Goal: Navigation & Orientation: Find specific page/section

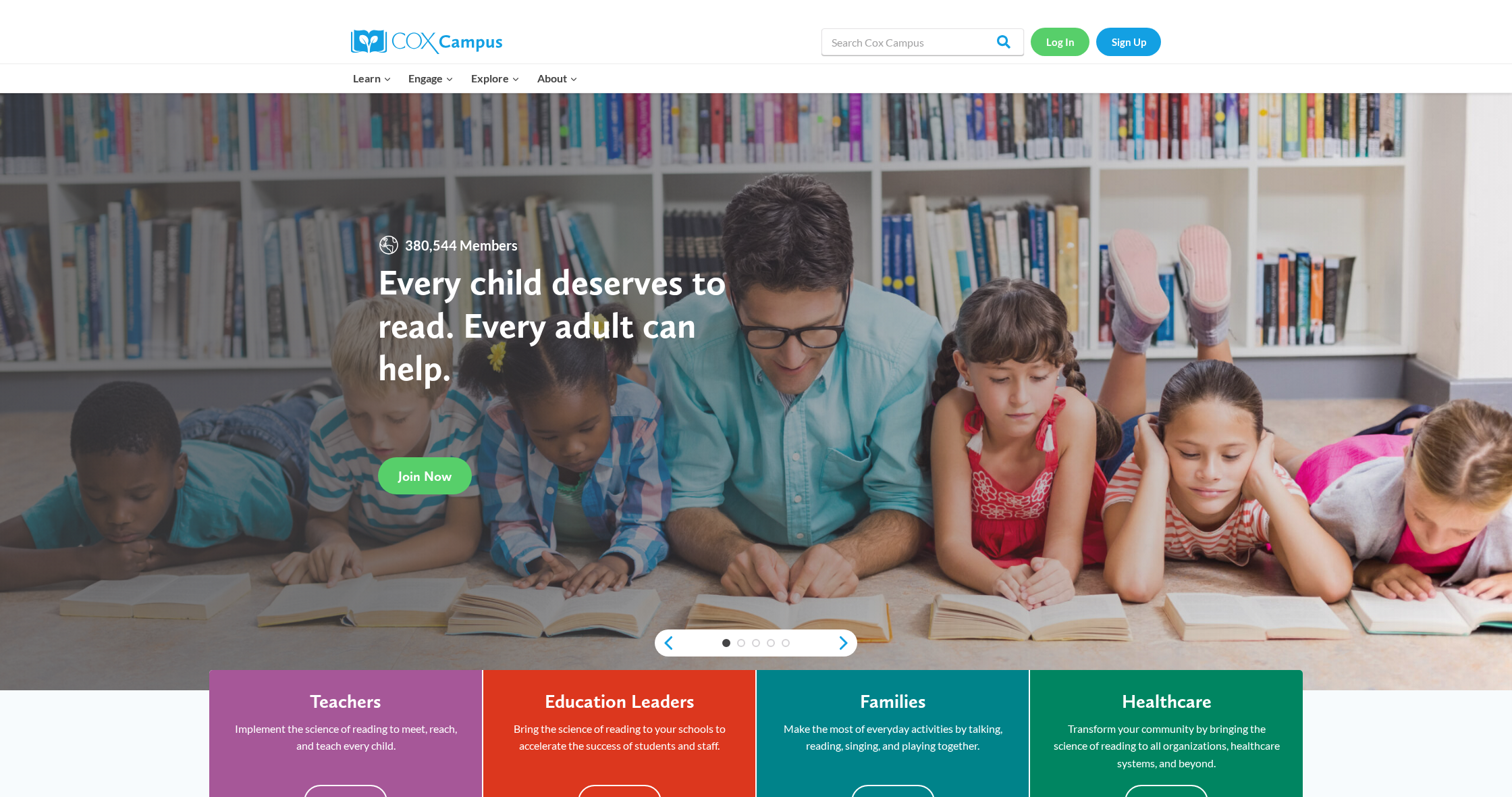
click at [1064, 48] on link "Log In" at bounding box center [1059, 41] width 59 height 27
click at [1064, 40] on link "Log In" at bounding box center [1059, 41] width 59 height 27
click at [569, 701] on h4 "Education Leaders" at bounding box center [619, 702] width 150 height 23
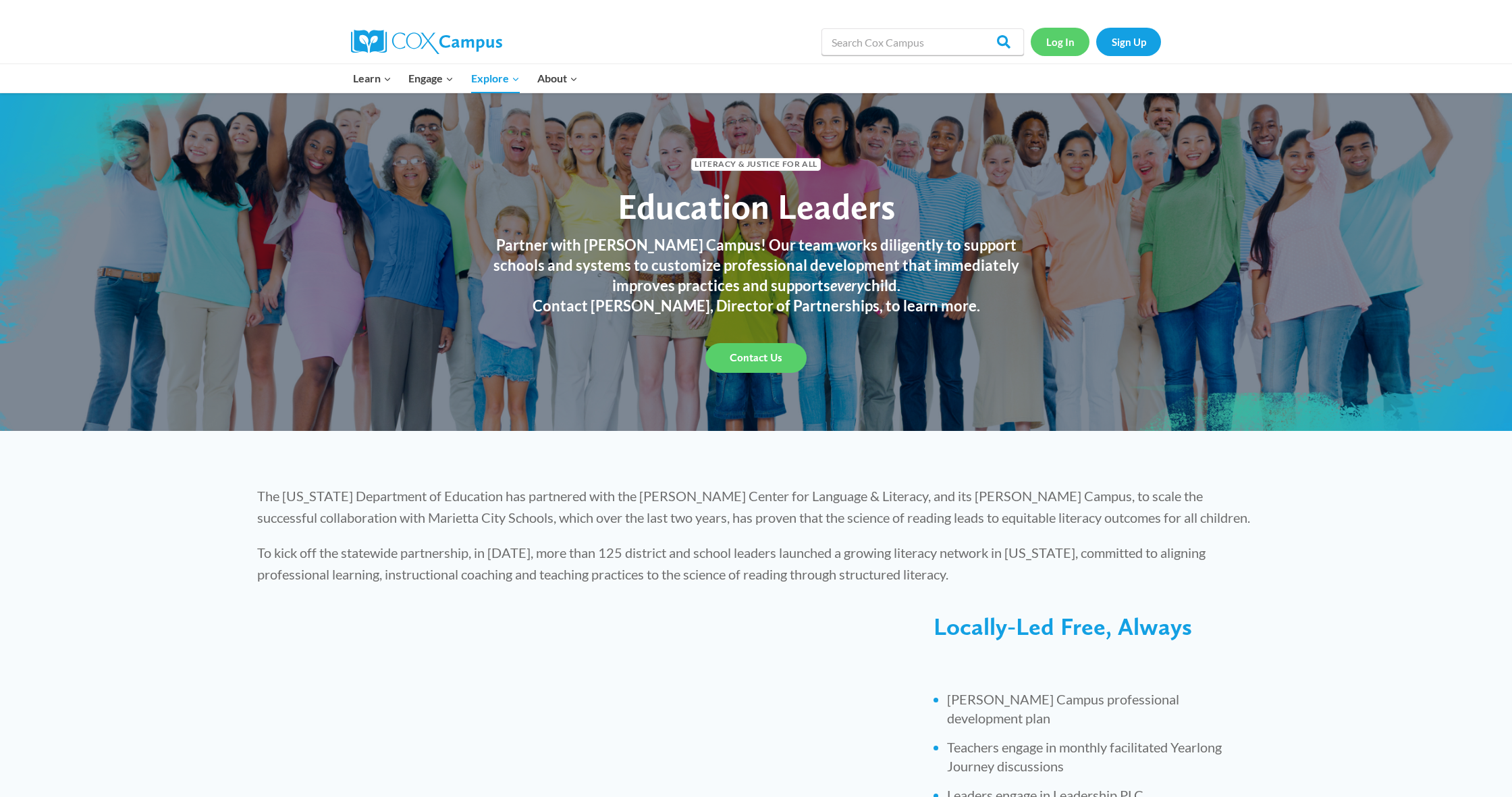
click at [1063, 40] on link "Log In" at bounding box center [1059, 41] width 59 height 27
click at [1124, 43] on link "Sign Up" at bounding box center [1128, 41] width 65 height 27
click at [1061, 42] on link "Log In" at bounding box center [1059, 41] width 59 height 27
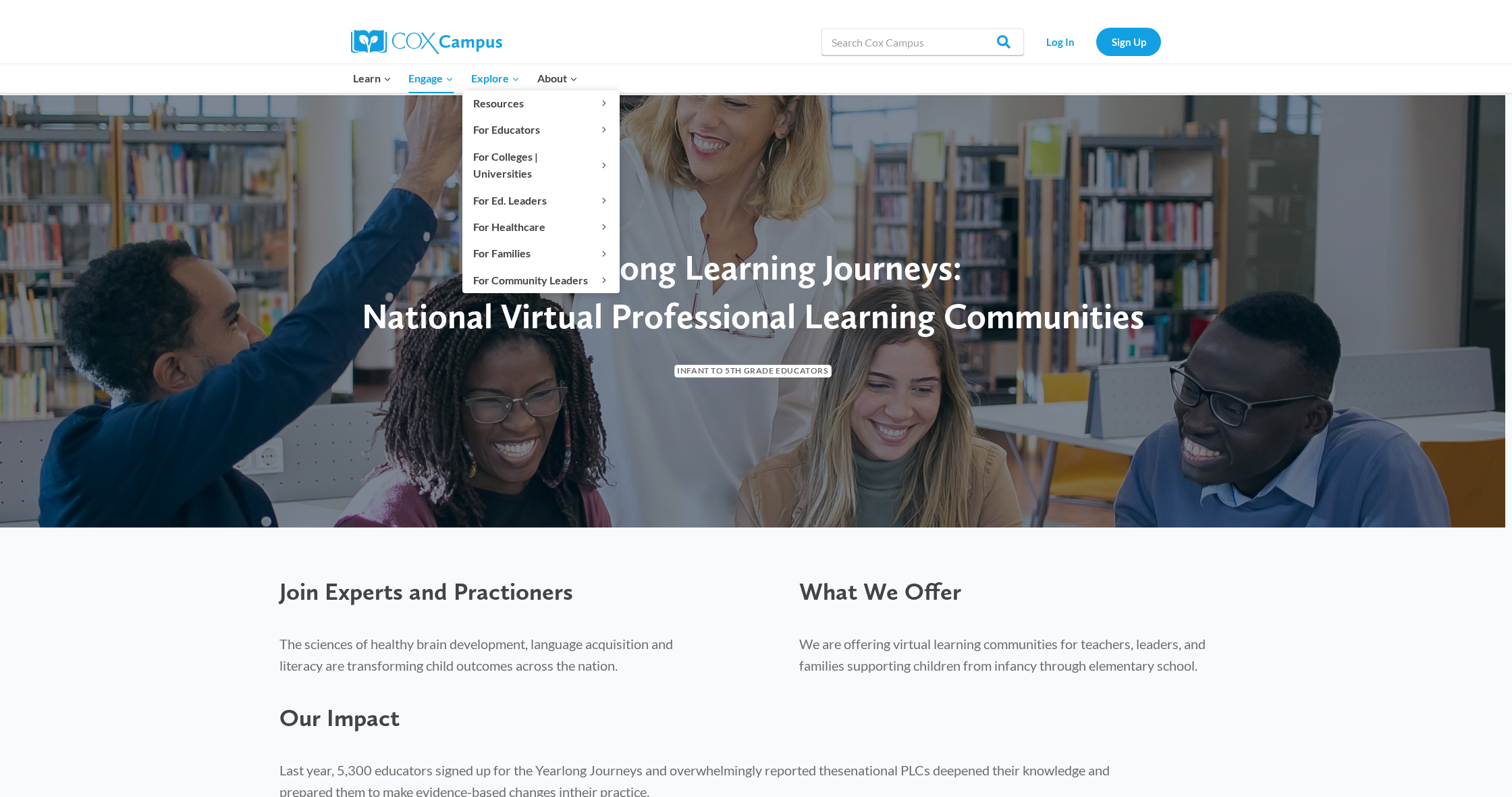
click at [488, 72] on span "Explore Expand" at bounding box center [495, 78] width 48 height 18
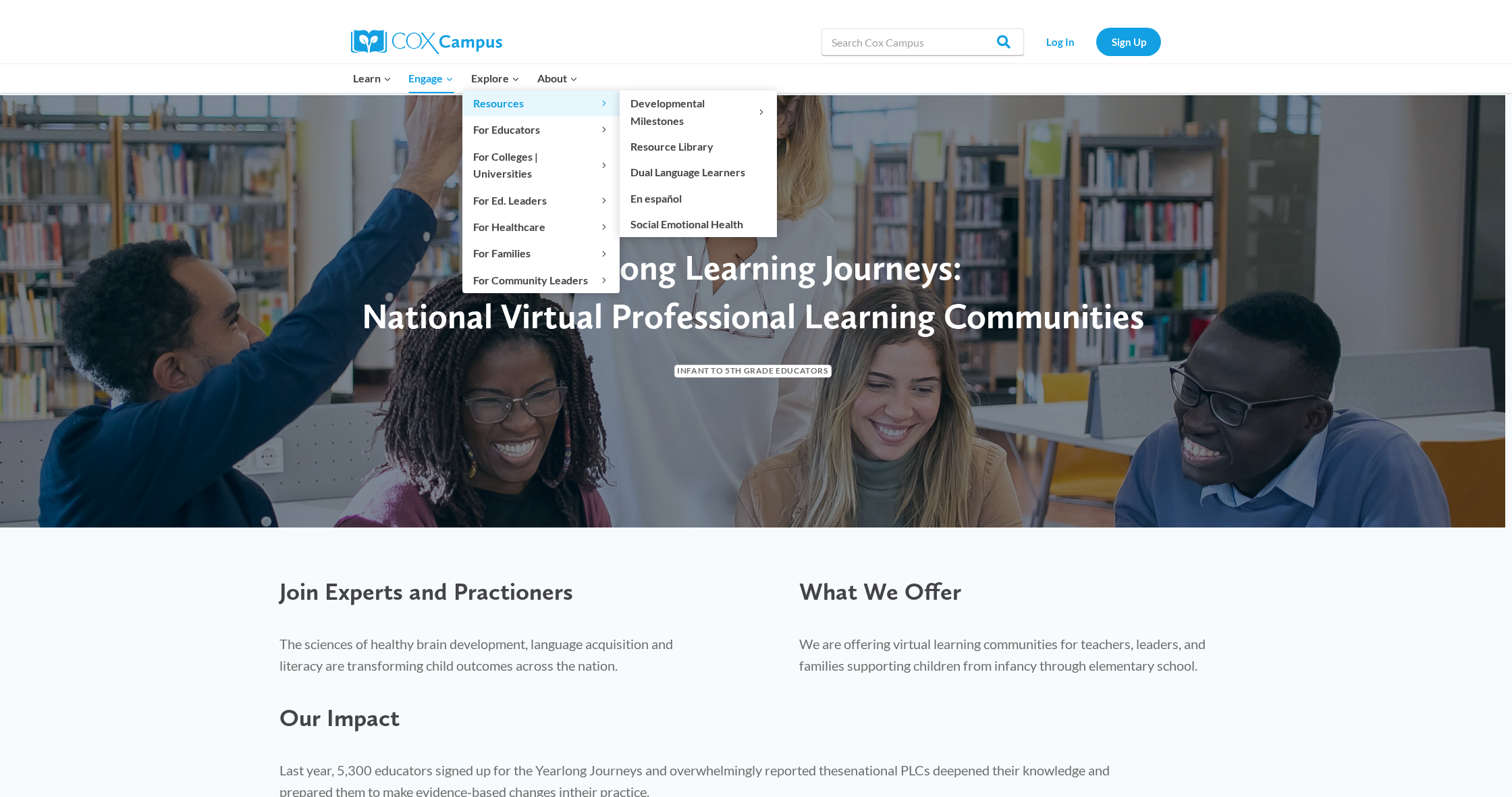
click at [491, 104] on span "Resources Expand" at bounding box center [541, 103] width 136 height 18
click at [502, 101] on span "Resources Expand" at bounding box center [541, 103] width 136 height 18
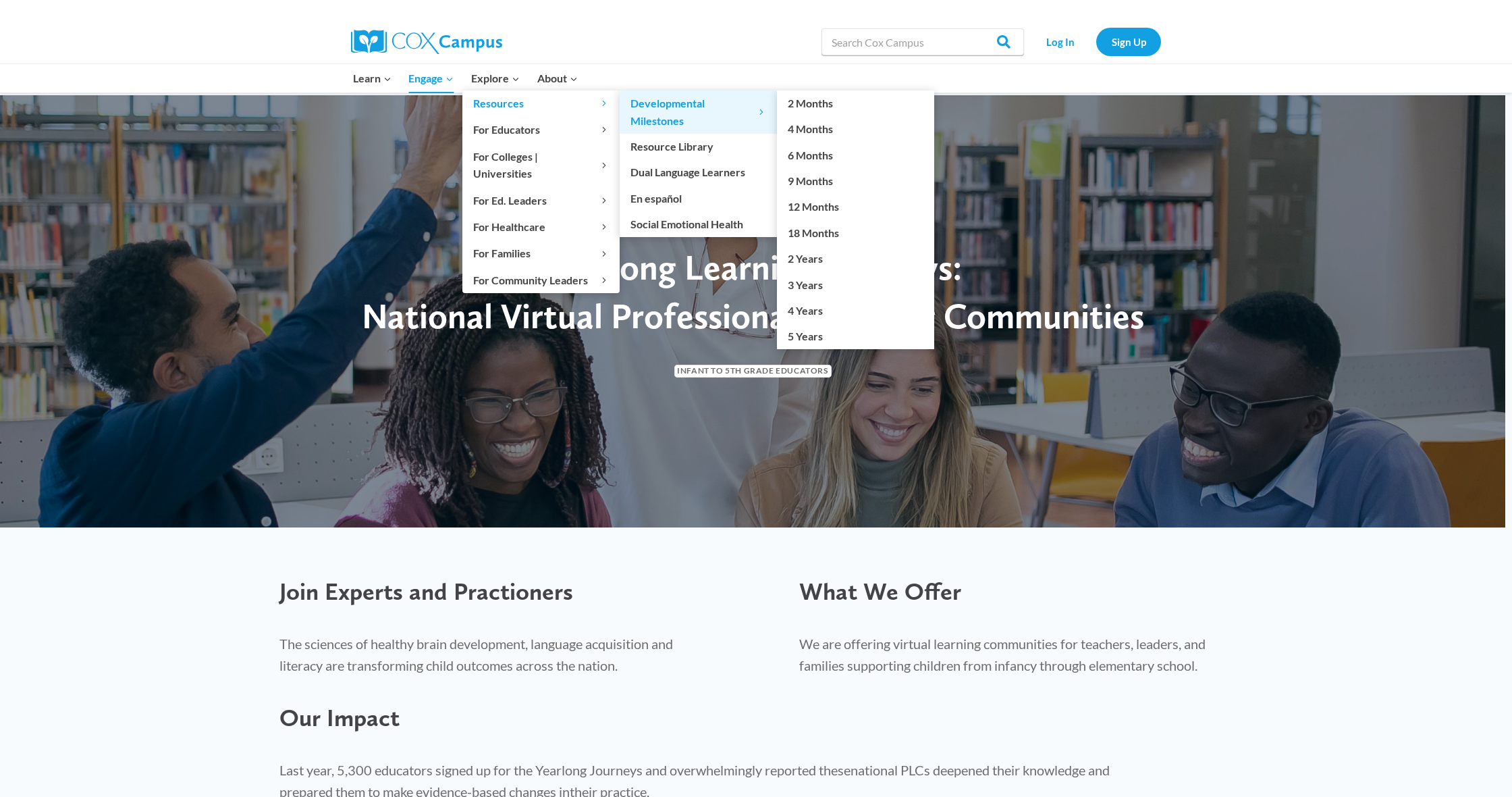
click at [678, 106] on span "Developmental Milestones Expand" at bounding box center [698, 112] width 136 height 35
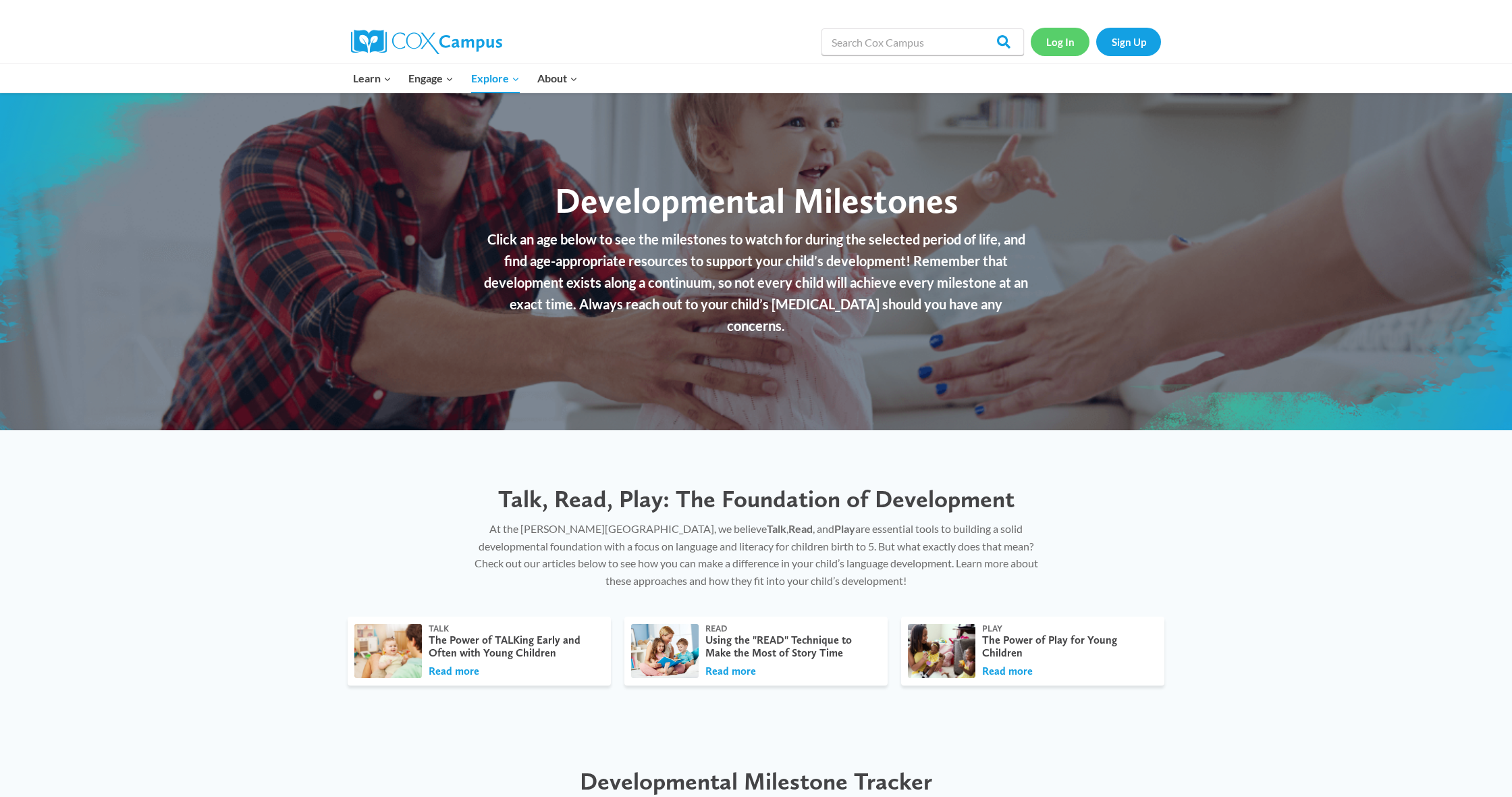
click at [1051, 48] on link "Log In" at bounding box center [1059, 41] width 59 height 27
